Goal: Information Seeking & Learning: Learn about a topic

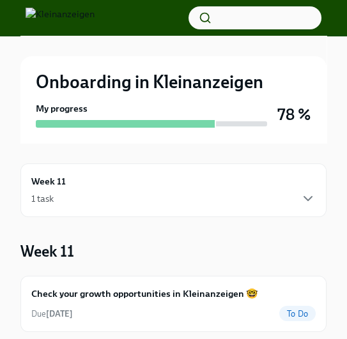
scroll to position [38, 0]
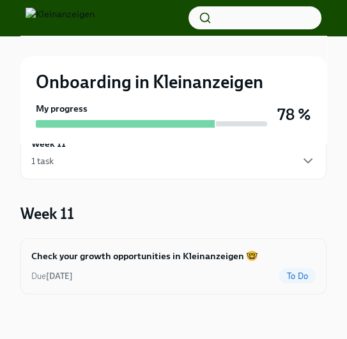
click at [162, 267] on div "Check your growth opportunities in Kleinanzeigen 🤓 Due [DATE] To Do" at bounding box center [173, 266] width 284 height 35
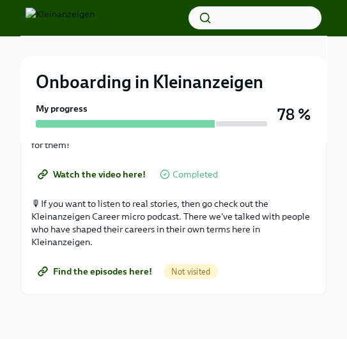
scroll to position [359, 0]
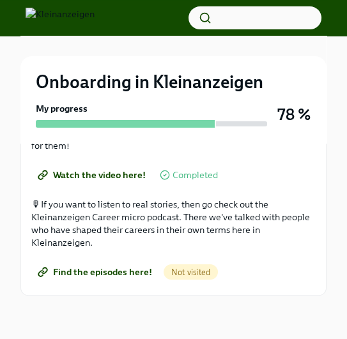
click at [186, 265] on div "Not visited" at bounding box center [191, 272] width 54 height 15
click at [189, 268] on span "Not visited" at bounding box center [191, 273] width 54 height 10
click at [105, 271] on span "Find the episodes here!" at bounding box center [96, 272] width 112 height 13
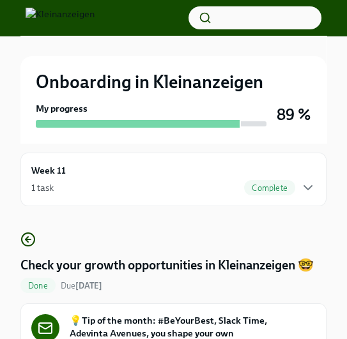
scroll to position [7, 0]
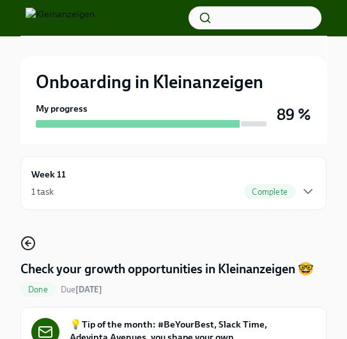
click at [27, 246] on icon "button" at bounding box center [27, 243] width 15 height 15
